Goal: Find specific page/section: Find specific page/section

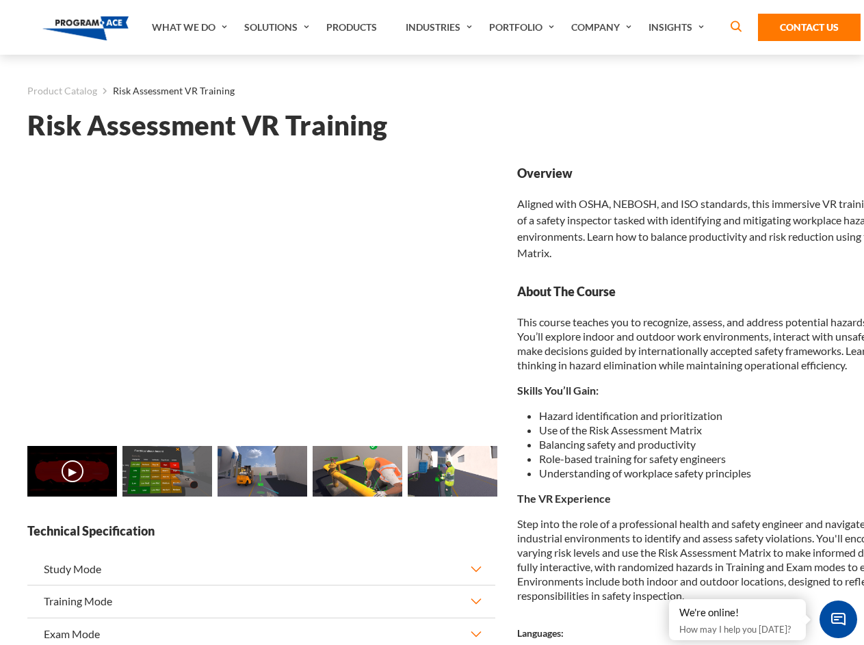
click at [278, 27] on link "Solutions" at bounding box center [278, 27] width 82 height 55
click at [0, 0] on div "AI & Computer Vision Solutions Computer Vision Quality Control AI tools for fas…" at bounding box center [0, 0] width 0 height 0
click at [0, 0] on div "AI & Computer Vision Solutions Virtual Training Solutions Virtual Tour Solution…" at bounding box center [0, 0] width 0 height 0
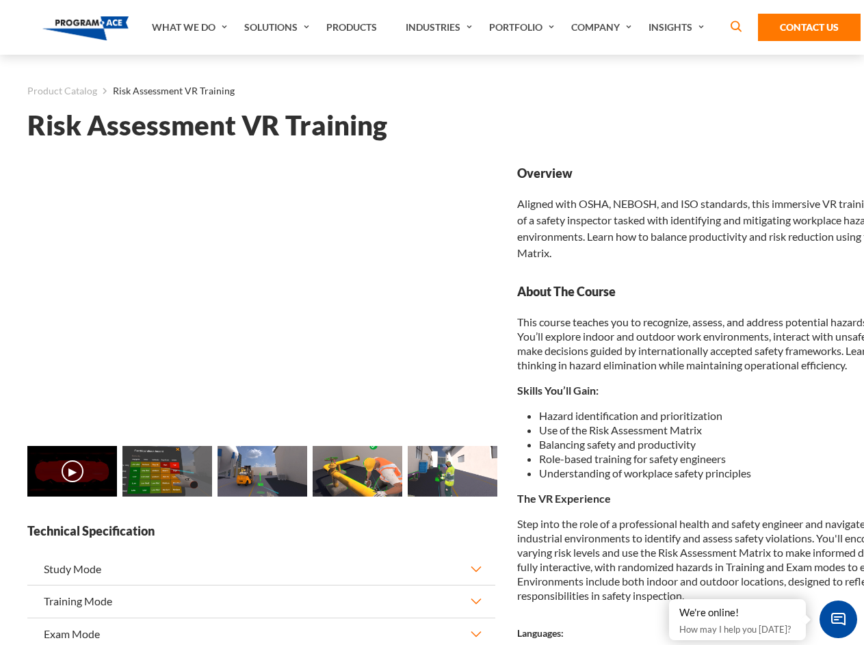
click at [0, 0] on div "AI & Computer Vision Solutions Virtual Training Solutions Virtual Tour Solution…" at bounding box center [0, 0] width 0 height 0
click at [0, 0] on div "AI & Computer Vision Solutions Computer Vision Quality Control AI tools for fas…" at bounding box center [0, 0] width 0 height 0
